Goal: Task Accomplishment & Management: Manage account settings

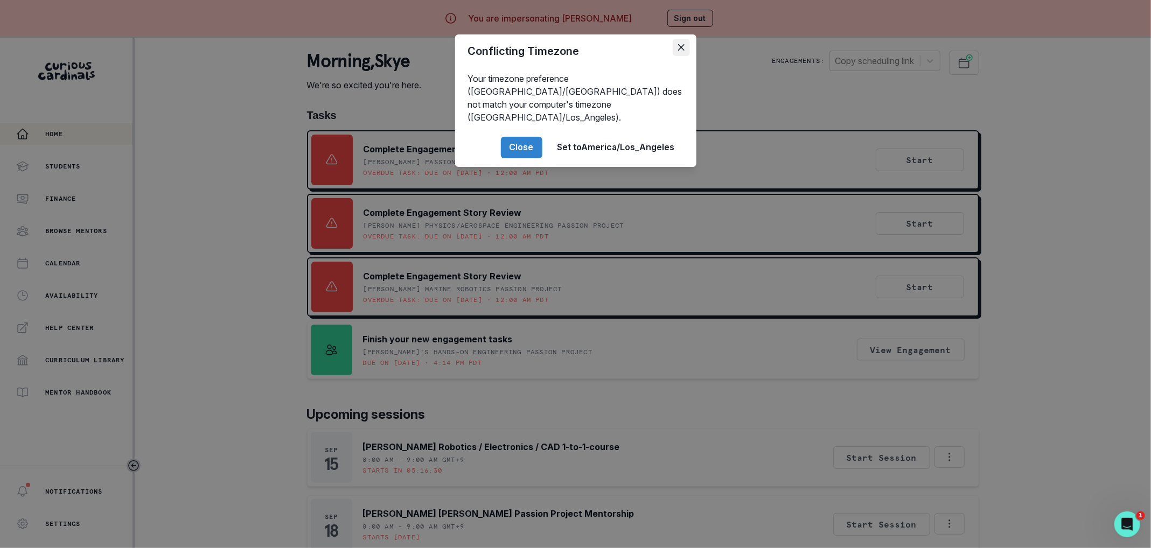
click at [679, 48] on icon "Close" at bounding box center [681, 47] width 6 height 6
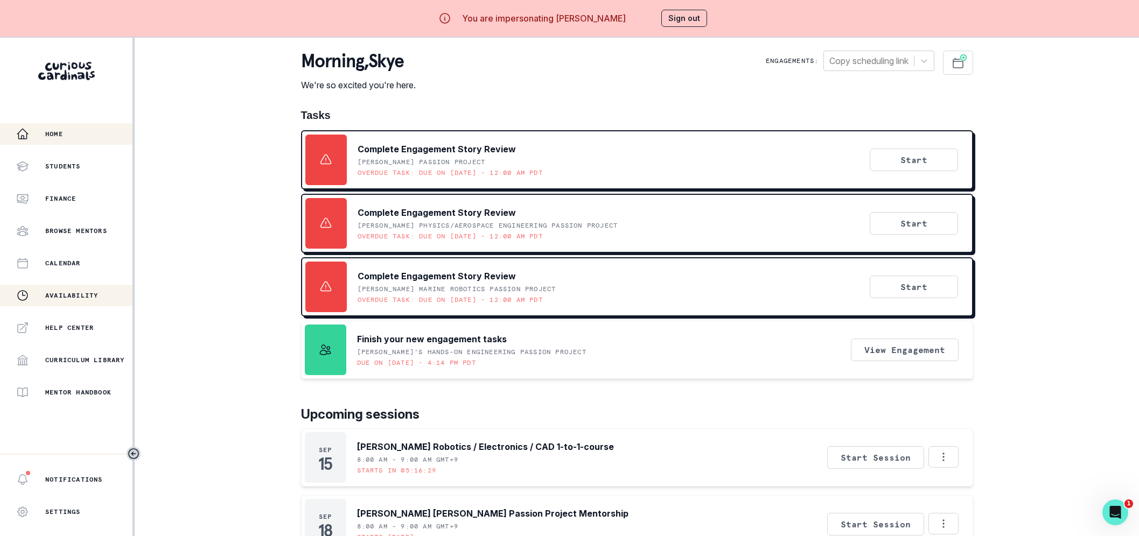
click at [65, 292] on p "Availability" at bounding box center [71, 295] width 53 height 9
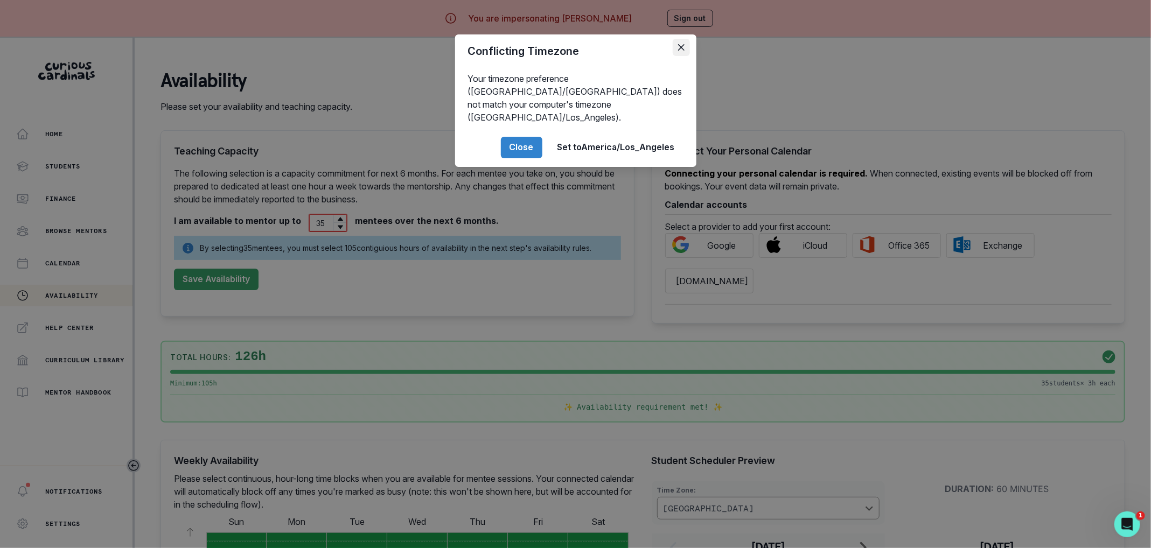
click at [683, 47] on icon "Close" at bounding box center [681, 47] width 6 height 6
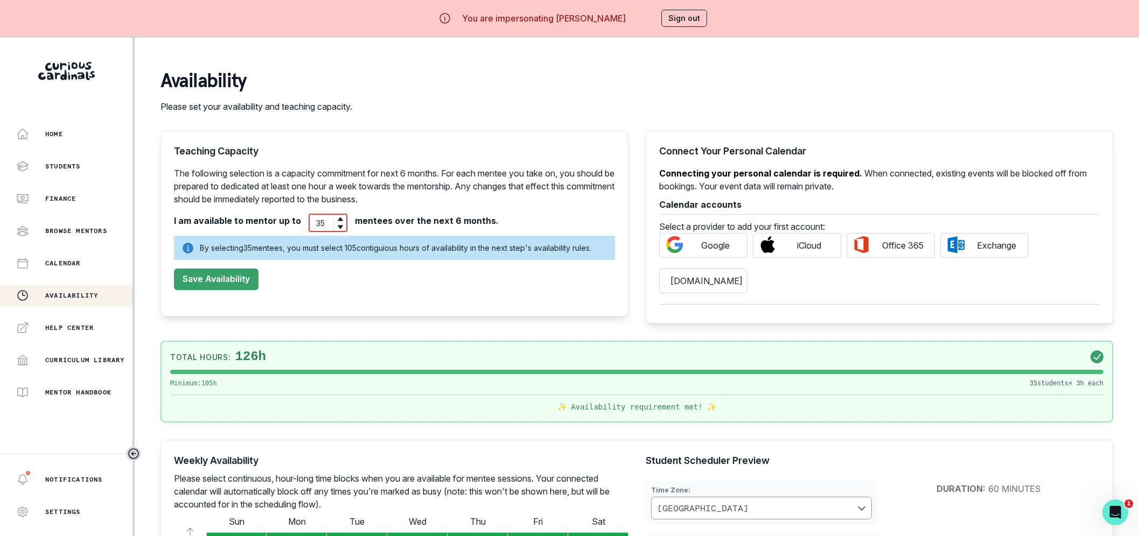
click at [679, 16] on button "Sign out" at bounding box center [684, 18] width 46 height 17
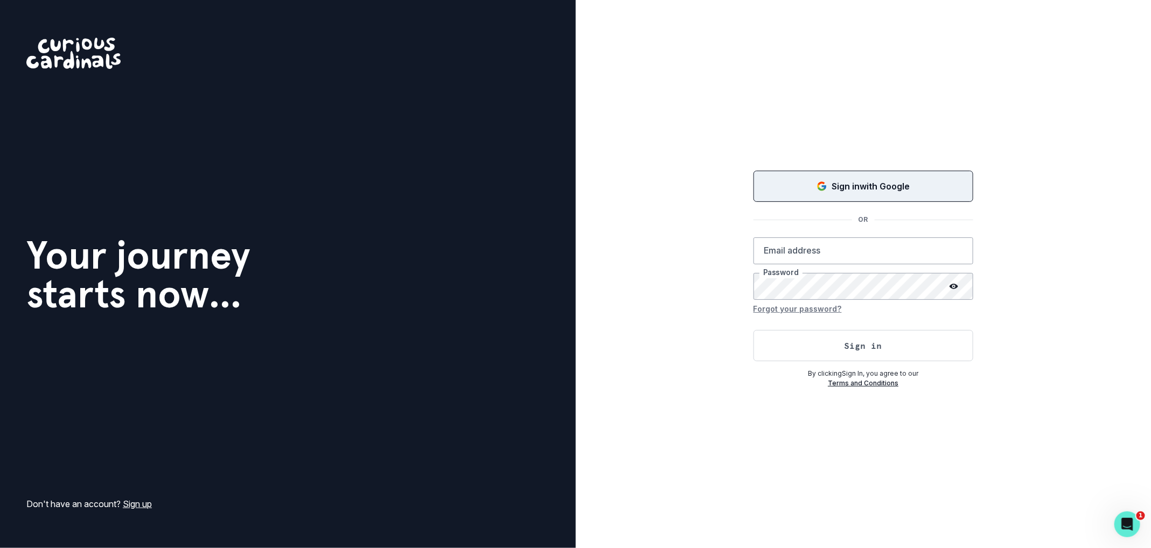
click at [792, 189] on div "Sign in with Google" at bounding box center [863, 186] width 193 height 13
